Goal: Check status: Check status

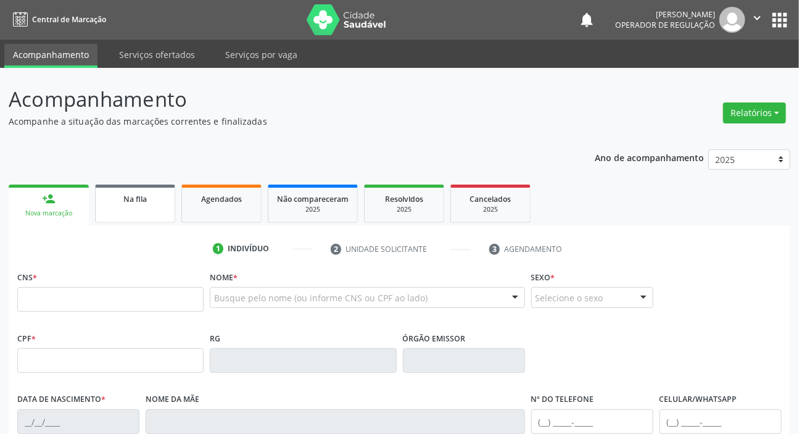
click at [130, 201] on span "Na fila" at bounding box center [134, 199] width 23 height 10
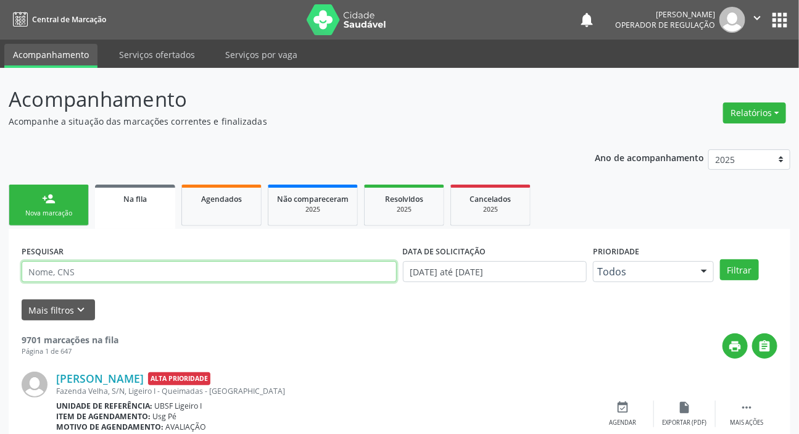
click at [183, 266] on input "text" at bounding box center [209, 271] width 375 height 21
type input "[PERSON_NAME]"
click at [720, 259] on button "Filtrar" at bounding box center [739, 269] width 39 height 21
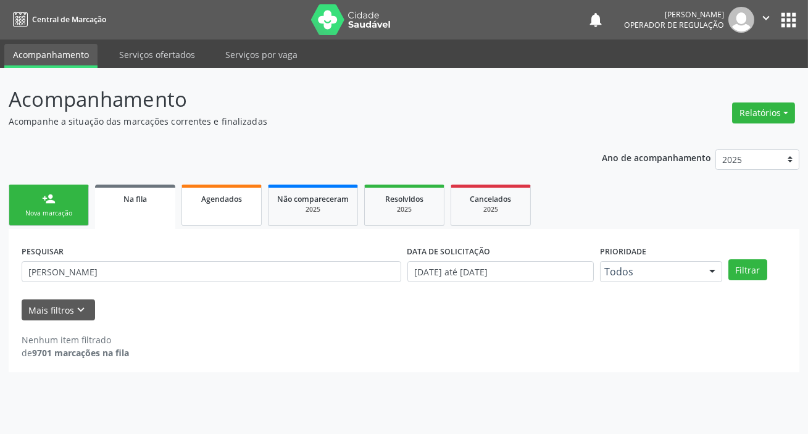
click at [234, 208] on link "Agendados" at bounding box center [221, 204] width 80 height 41
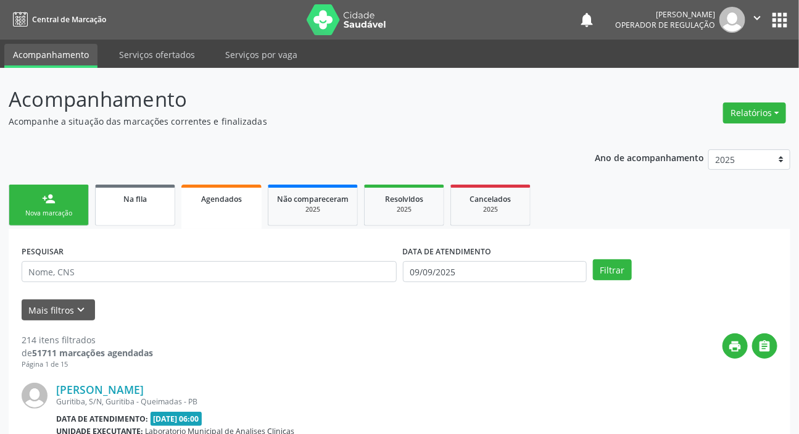
click at [139, 201] on span "Na fila" at bounding box center [134, 199] width 23 height 10
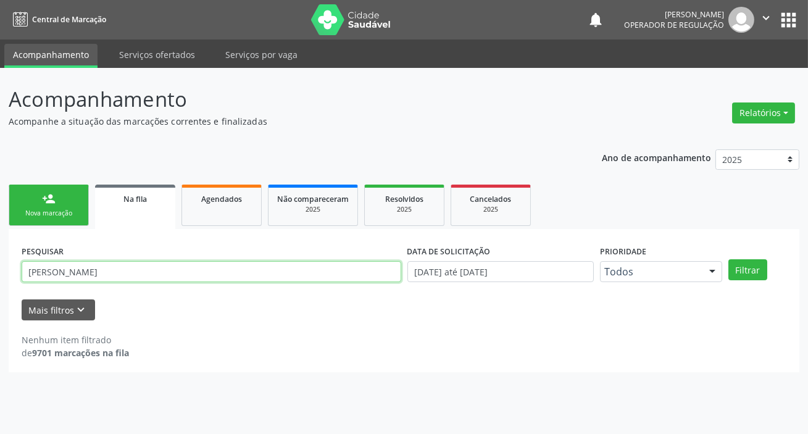
click at [153, 272] on input "[PERSON_NAME]" at bounding box center [211, 271] width 379 height 21
type input "708609598404883"
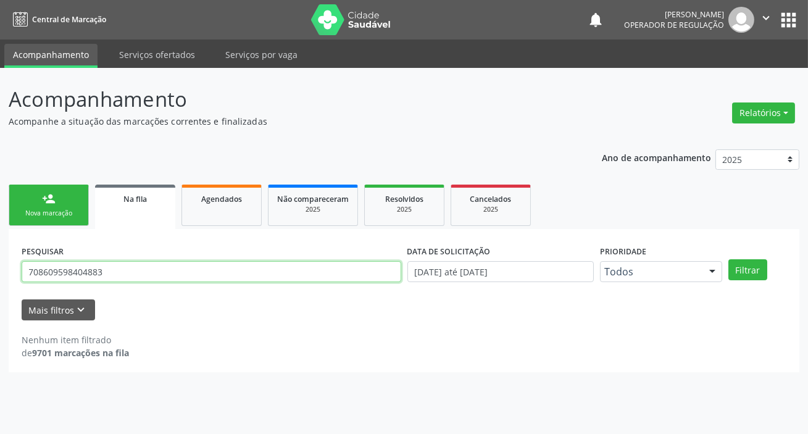
click at [728, 259] on button "Filtrar" at bounding box center [747, 269] width 39 height 21
